Goal: Browse casually: Explore the website without a specific task or goal

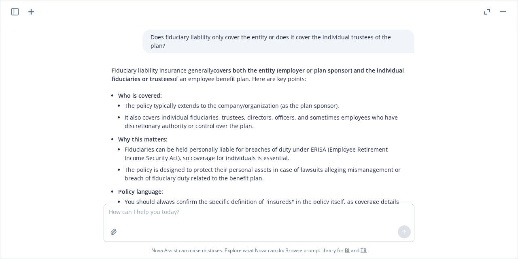
scroll to position [419, 0]
